Goal: Download file/media

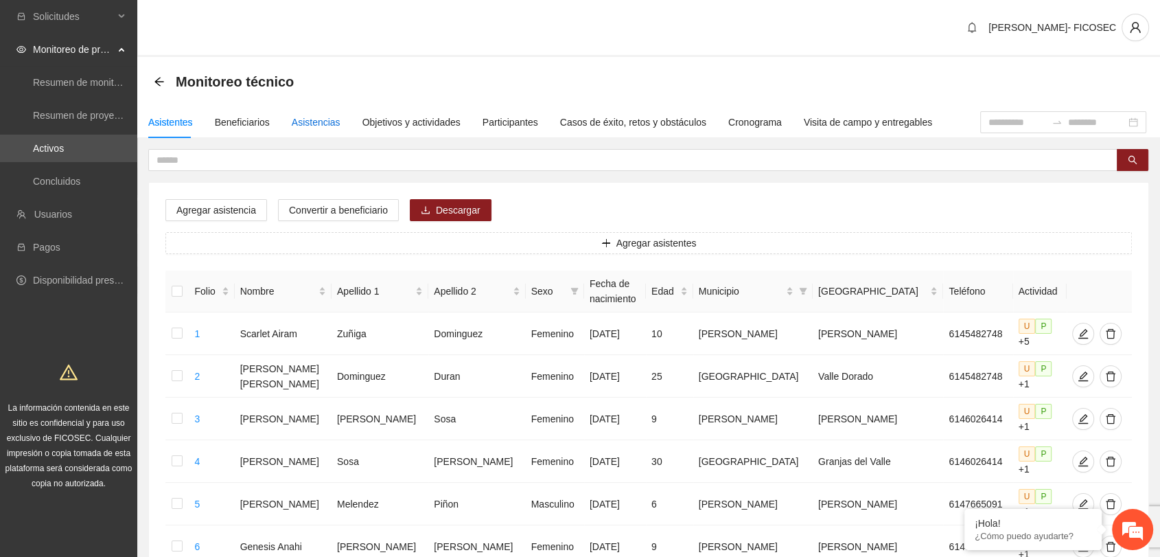
click at [319, 118] on div "Asistencias" at bounding box center [316, 122] width 49 height 15
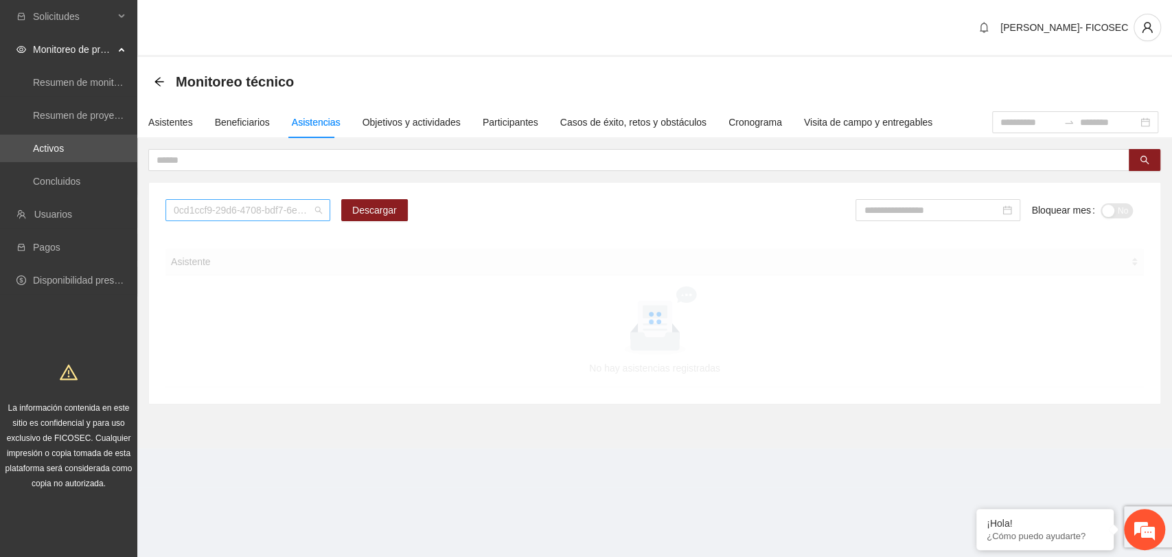
click at [252, 209] on span "0cd1ccf9-29d6-4708-bdf7-6e91457c8cf1" at bounding box center [248, 210] width 148 height 21
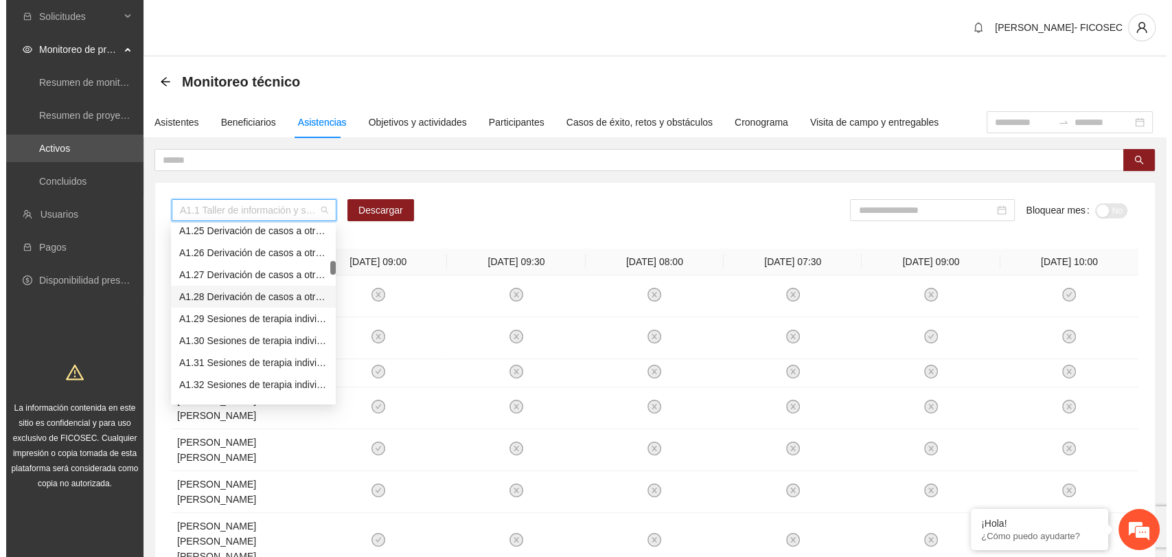
scroll to position [610, 0]
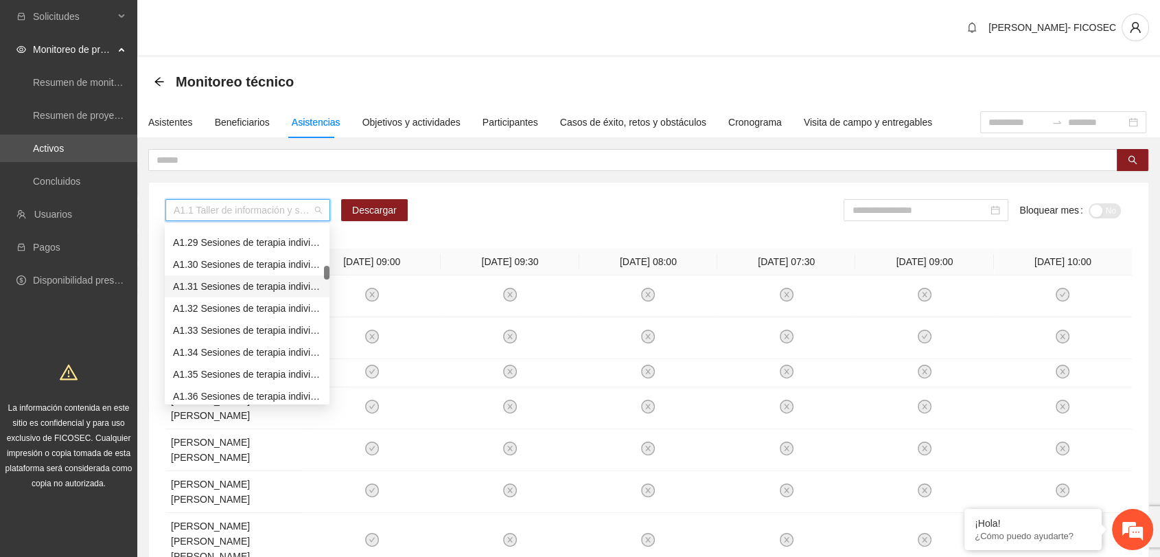
click at [234, 281] on div "A1.31 Sesiones de terapia individual a NNA víctimas de violencia sexual mediant…" at bounding box center [247, 286] width 148 height 15
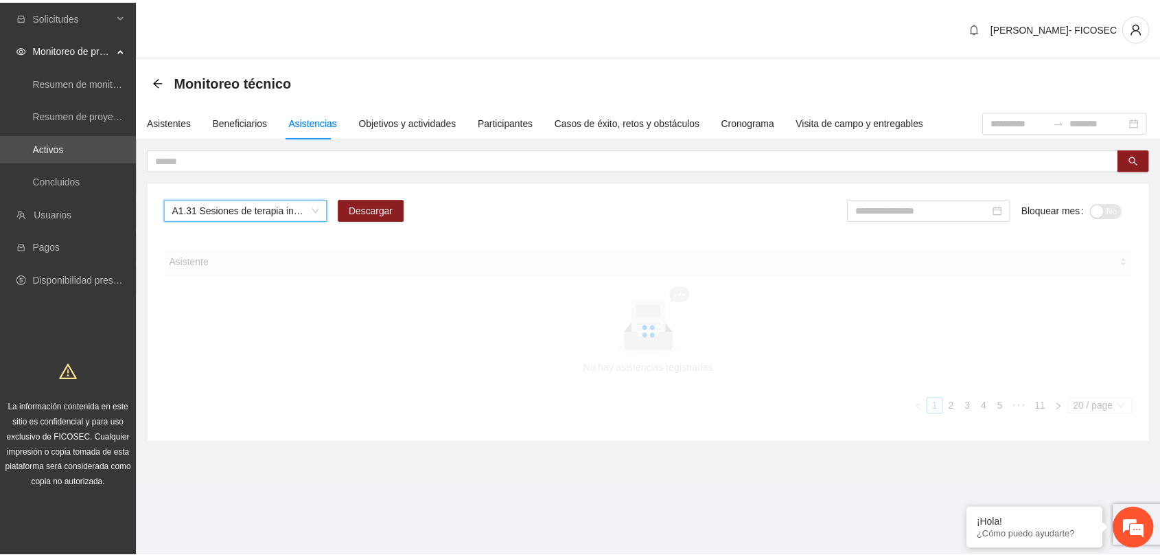
scroll to position [0, 0]
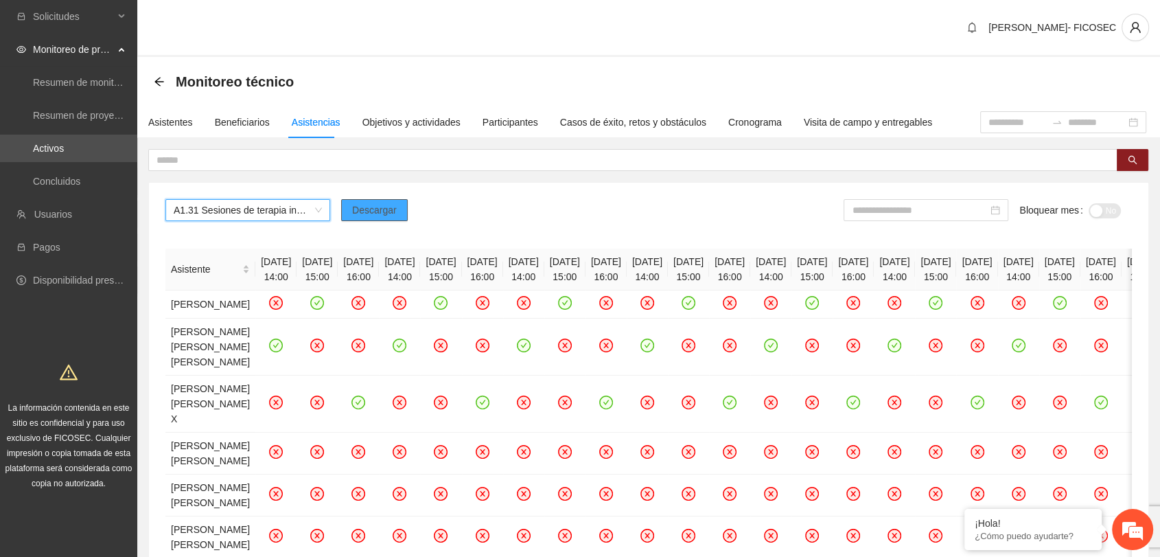
click at [395, 207] on button "Descargar" at bounding box center [374, 210] width 67 height 22
click at [903, 205] on input at bounding box center [920, 210] width 136 height 15
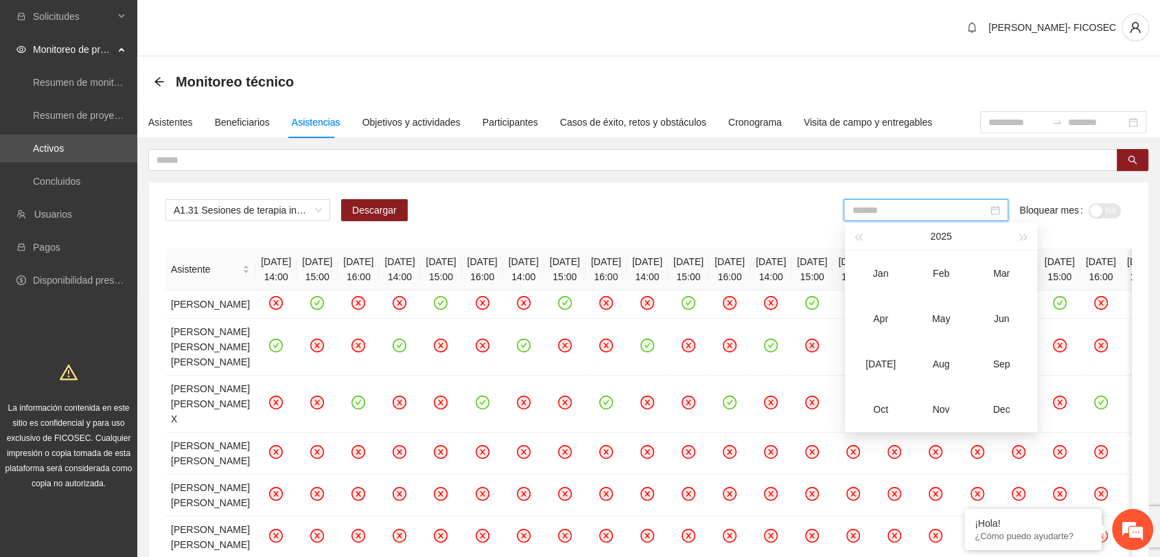
drag, startPoint x: 879, startPoint y: 365, endPoint x: 1002, endPoint y: 268, distance: 157.0
click at [880, 365] on div "[DATE]" at bounding box center [880, 364] width 41 height 16
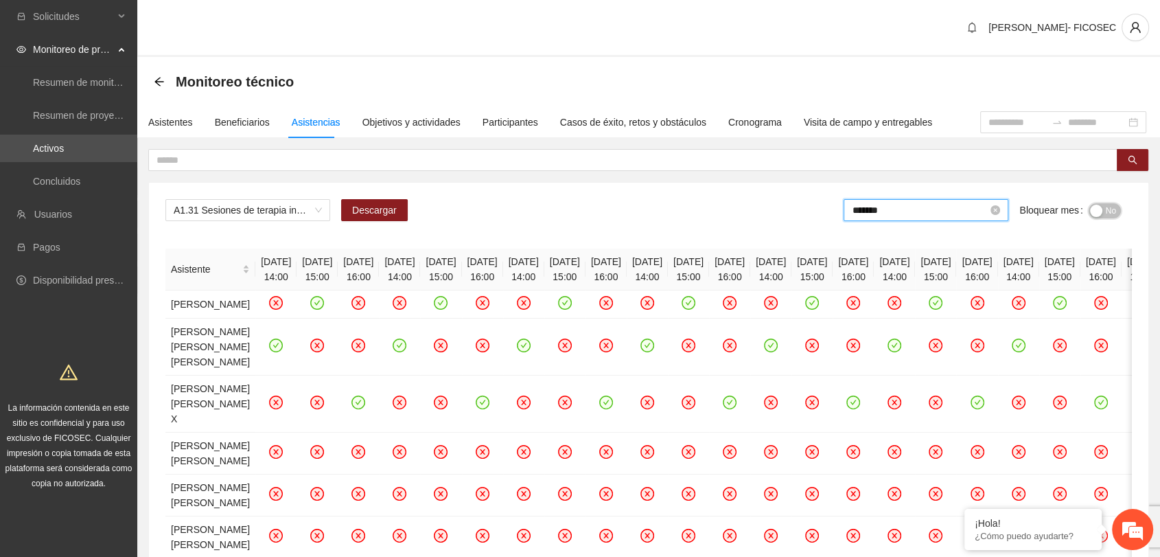
drag, startPoint x: 1105, startPoint y: 205, endPoint x: 935, endPoint y: 205, distance: 169.6
click at [1102, 207] on button "No" at bounding box center [1105, 210] width 32 height 15
click at [934, 209] on input "*******" at bounding box center [923, 210] width 136 height 15
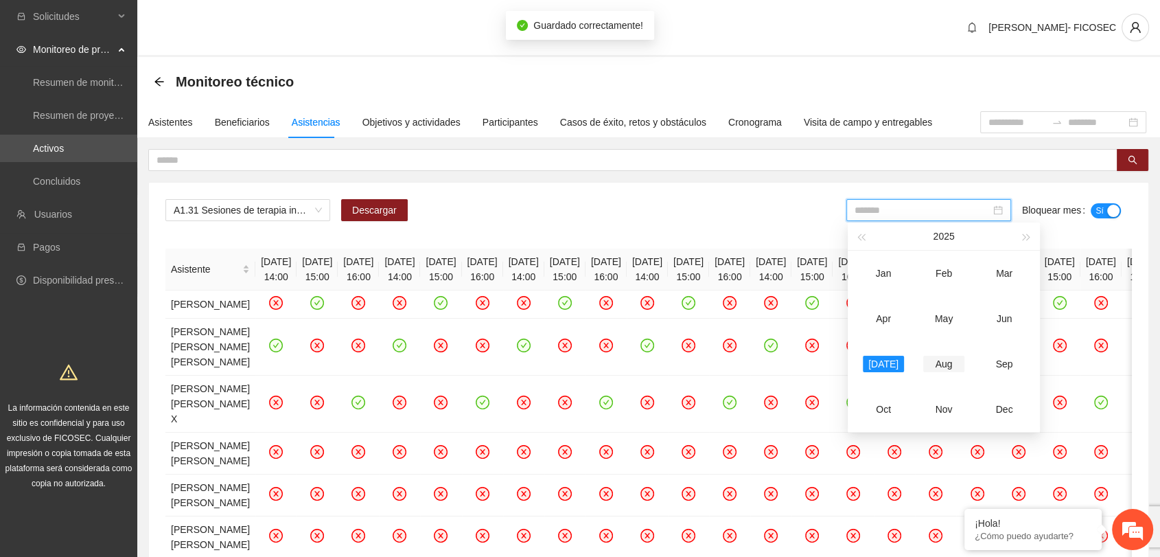
click at [939, 376] on td "Aug" at bounding box center [944, 363] width 60 height 45
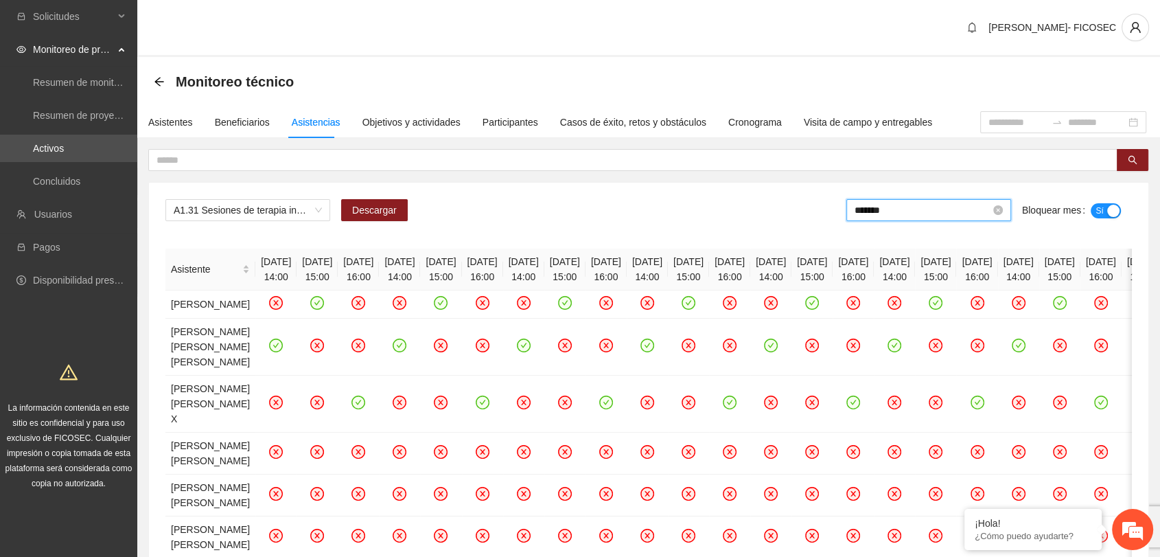
click at [959, 207] on input "*******" at bounding box center [923, 210] width 136 height 15
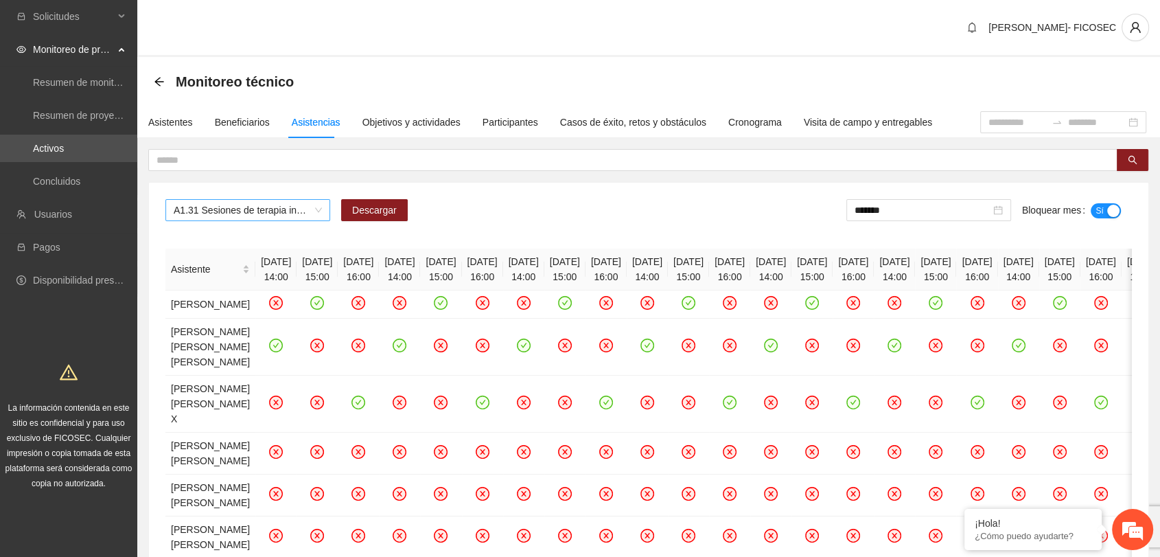
click at [275, 209] on span "A1.31 Sesiones de terapia individual a NNA víctimas de violencia sexual mediant…" at bounding box center [248, 210] width 148 height 21
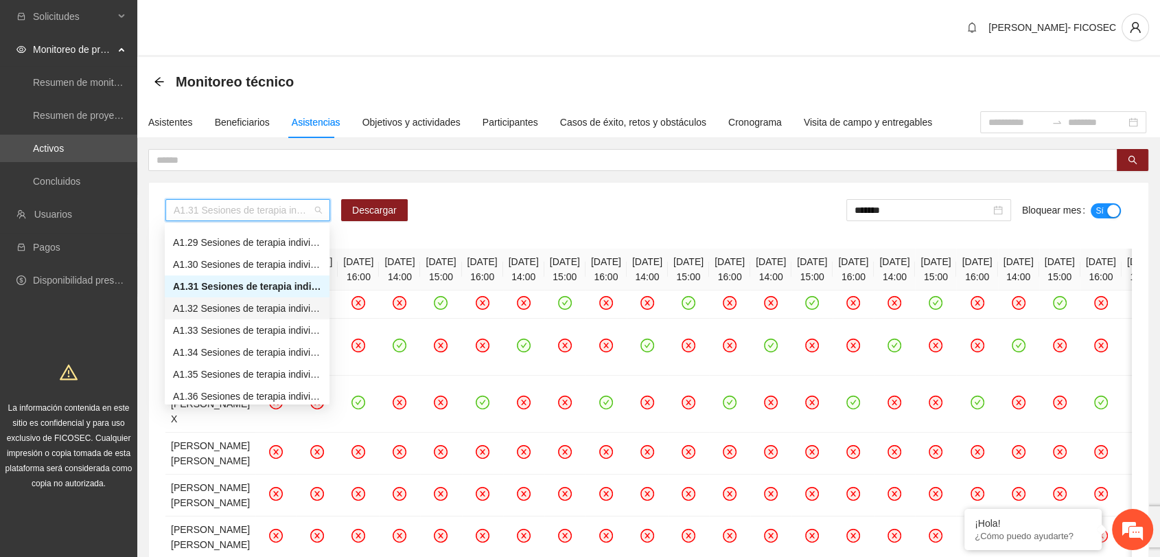
click at [233, 303] on div "A1.32 Sesiones de terapia individual a NNA víctimas de violencia sexual mediant…" at bounding box center [247, 308] width 148 height 15
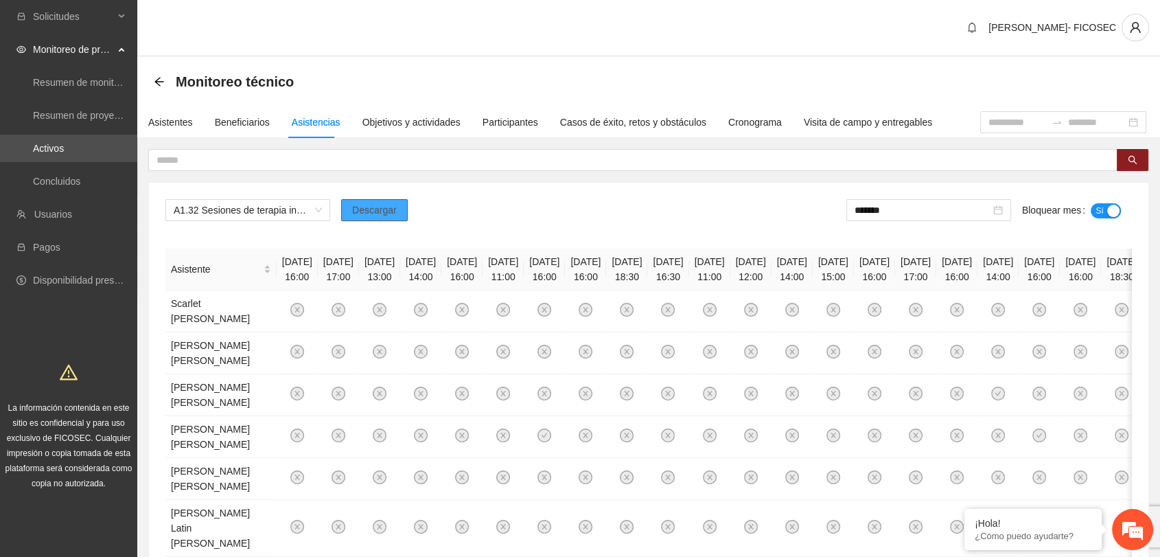
click at [387, 209] on span "Descargar" at bounding box center [374, 210] width 45 height 15
drag, startPoint x: 901, startPoint y: 213, endPoint x: 910, endPoint y: 236, distance: 25.2
click at [901, 213] on input "*******" at bounding box center [923, 210] width 136 height 15
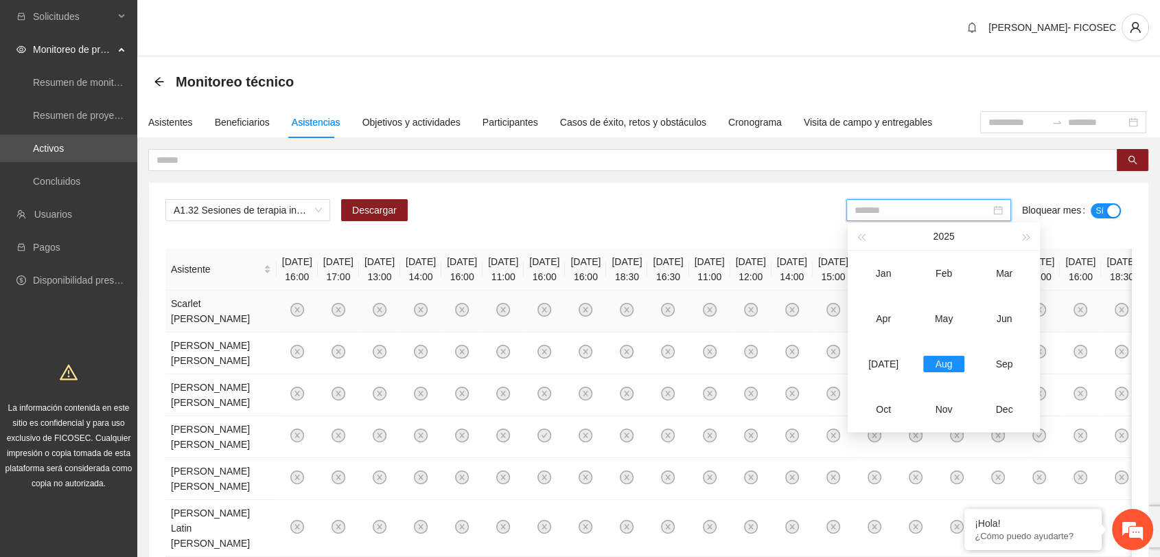
drag, startPoint x: 878, startPoint y: 365, endPoint x: 983, endPoint y: 297, distance: 125.5
click at [879, 365] on div "[DATE]" at bounding box center [883, 364] width 41 height 16
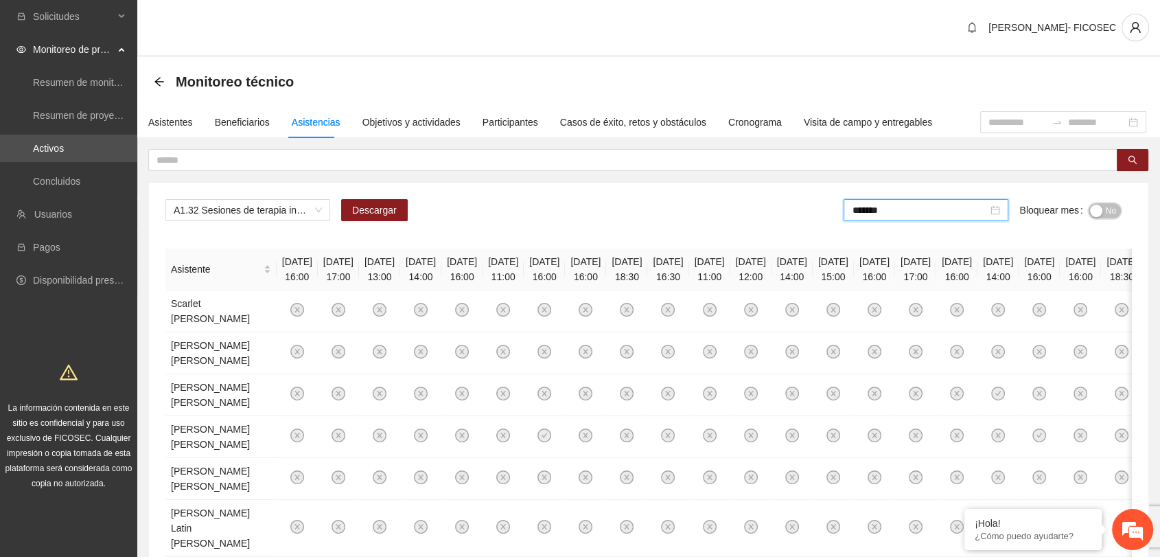
click at [1097, 213] on div "button" at bounding box center [1096, 211] width 12 height 12
click at [187, 208] on span "A1.32 Sesiones de terapia individual a NNA víctimas de violencia sexual mediant…" at bounding box center [248, 210] width 148 height 21
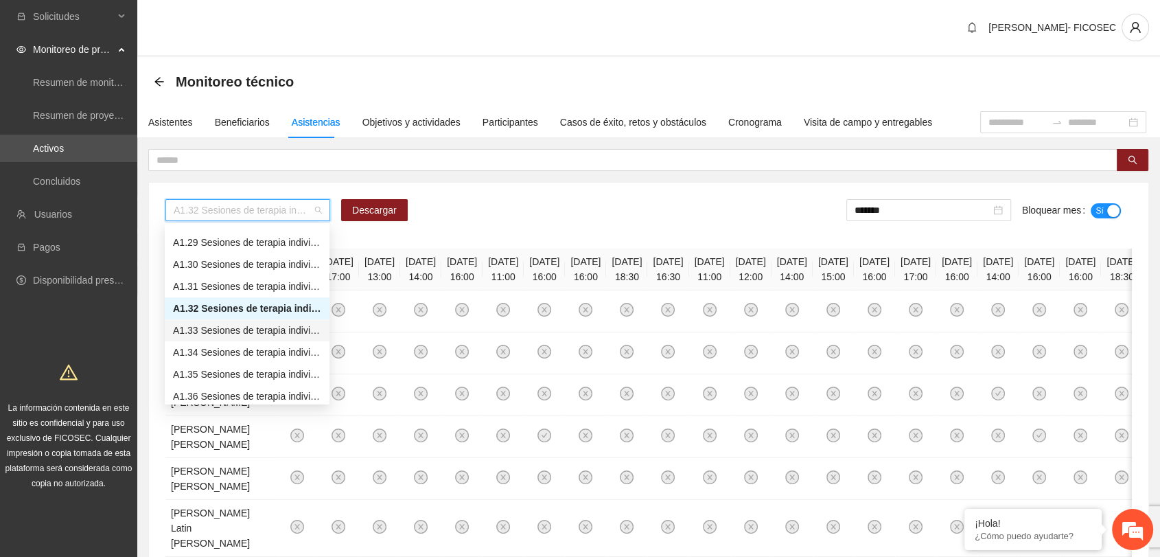
click at [245, 334] on div "A1.33 Sesiones de terapia individual a NNA víctimas de violencia sexual mediant…" at bounding box center [247, 330] width 148 height 15
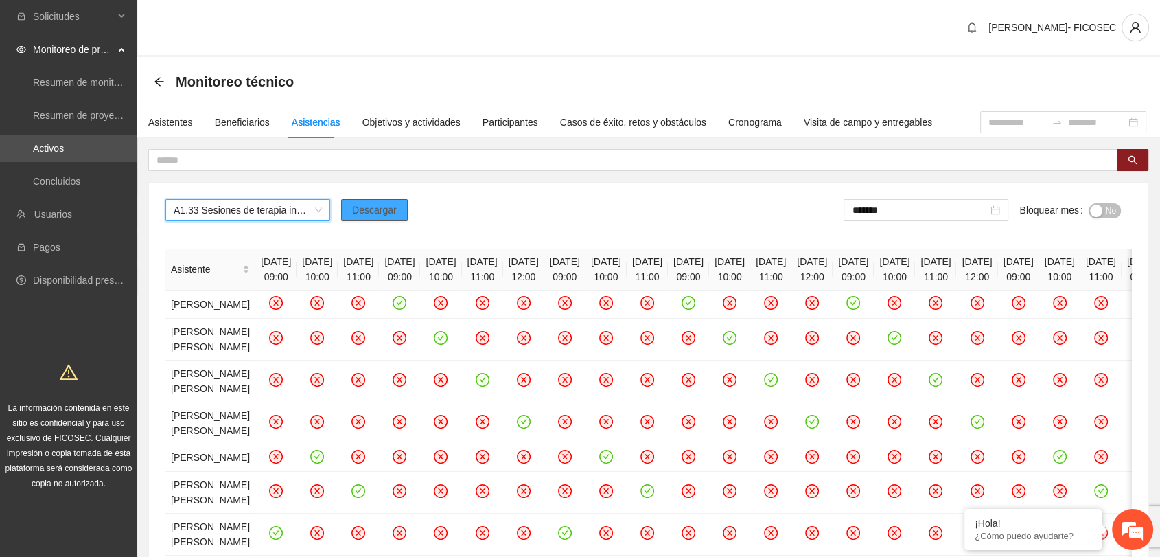
click at [367, 213] on span "Descargar" at bounding box center [374, 210] width 45 height 15
drag, startPoint x: 1104, startPoint y: 211, endPoint x: 910, endPoint y: 198, distance: 194.7
click at [1107, 213] on span "No" at bounding box center [1111, 210] width 10 height 15
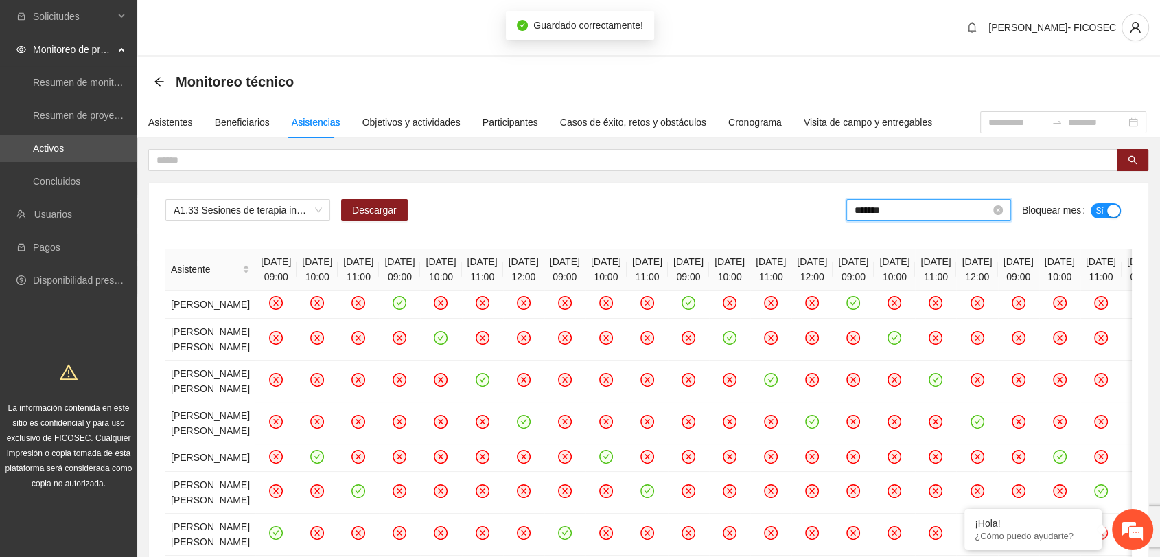
click at [919, 210] on input "*******" at bounding box center [923, 210] width 136 height 15
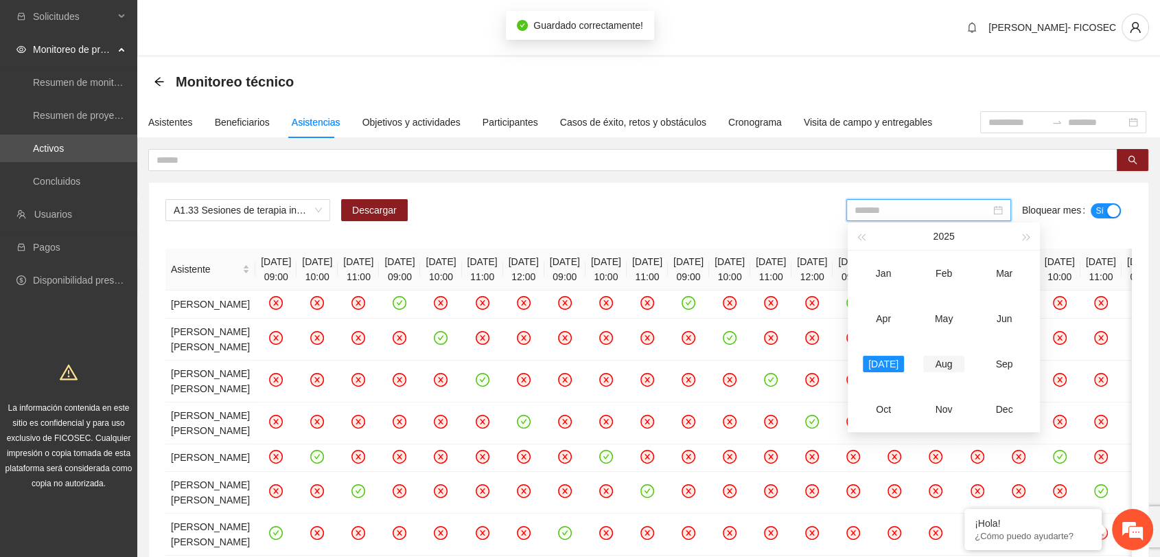
click at [944, 358] on div "Aug" at bounding box center [943, 364] width 41 height 16
type input "*******"
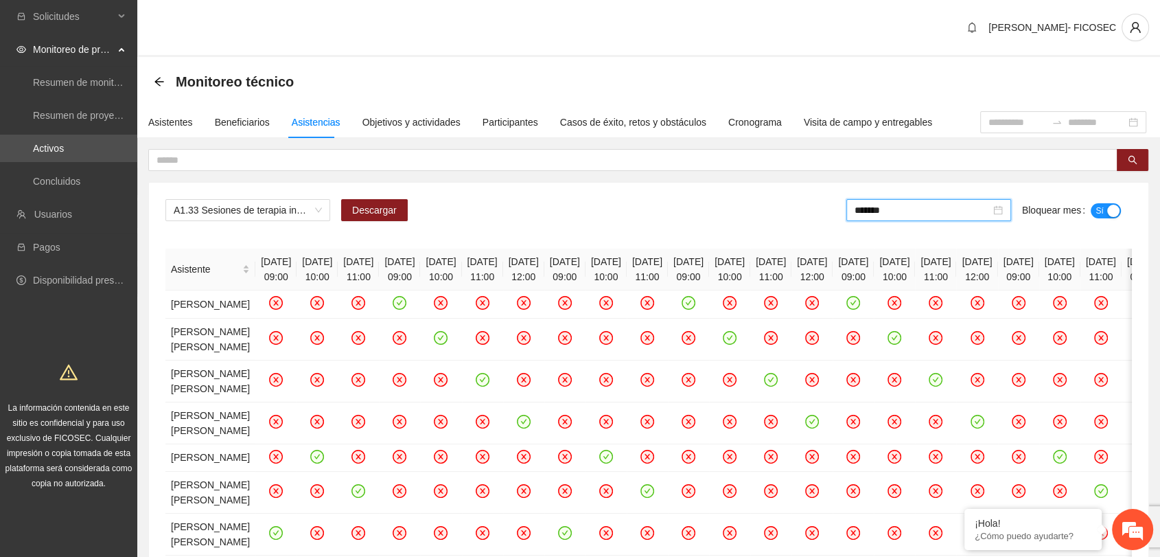
click at [584, 199] on div "A1.33 Sesiones de terapia individual a NNA víctimas de violencia sexual mediant…" at bounding box center [648, 215] width 967 height 33
